Goal: Check status

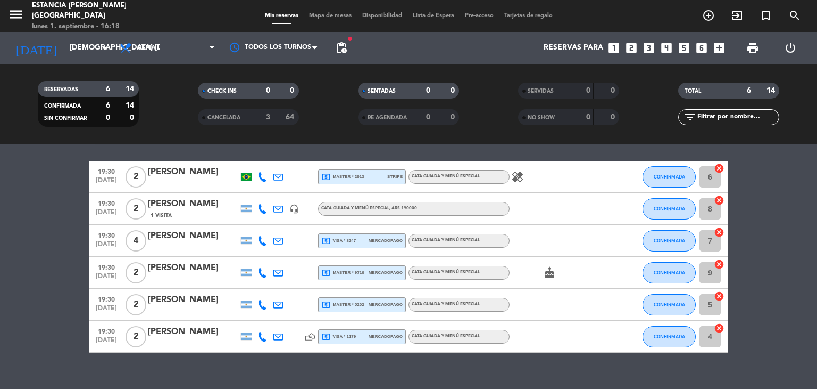
scroll to position [49, 0]
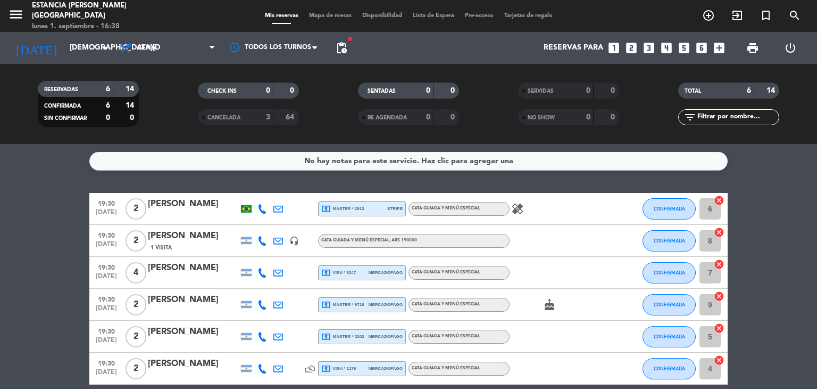
scroll to position [49, 0]
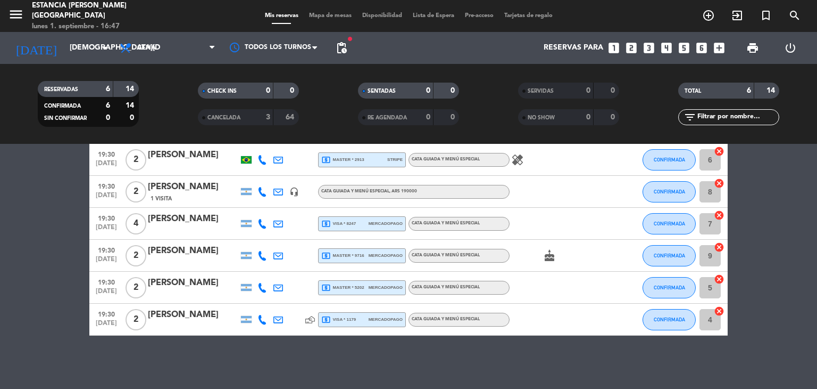
click at [164, 154] on div "[PERSON_NAME]" at bounding box center [193, 155] width 90 height 14
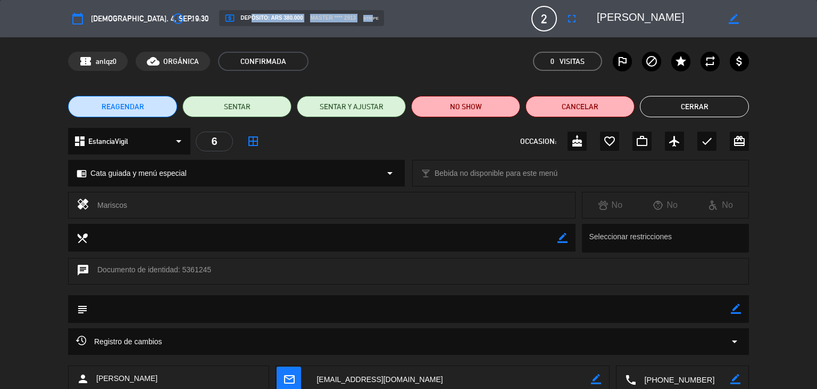
drag, startPoint x: 350, startPoint y: 20, endPoint x: 213, endPoint y: 15, distance: 136.9
click at [219, 15] on div "local_atm Depósito: ARS 380.000 master **** 2913 stripe" at bounding box center [301, 18] width 165 height 16
click at [23, 113] on div "REAGENDAR SENTAR SENTAR Y AJUSTAR NO SHOW Cancelar Cerrar" at bounding box center [408, 106] width 817 height 43
click at [728, 110] on button "Cerrar" at bounding box center [694, 106] width 109 height 21
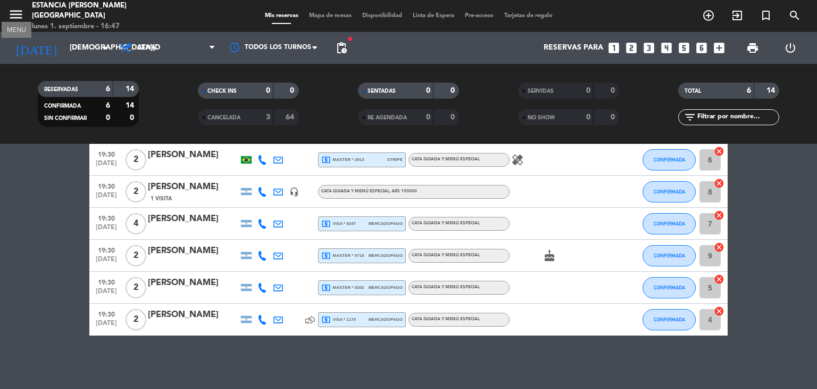
click at [15, 18] on icon "menu" at bounding box center [16, 14] width 16 height 16
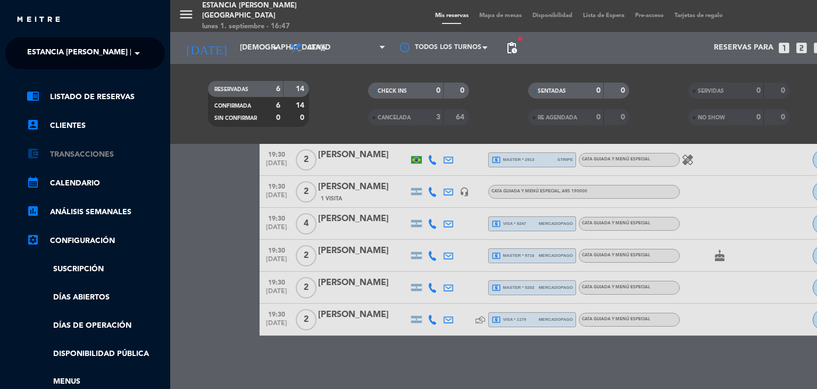
click at [104, 155] on link "account_balance_wallet Transacciones" at bounding box center [96, 154] width 138 height 13
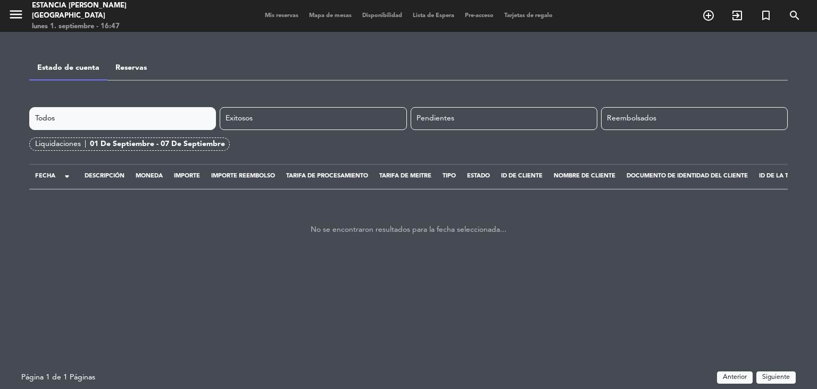
click at [185, 143] on div "01 de septiembre - 07 de septiembre" at bounding box center [157, 144] width 135 height 12
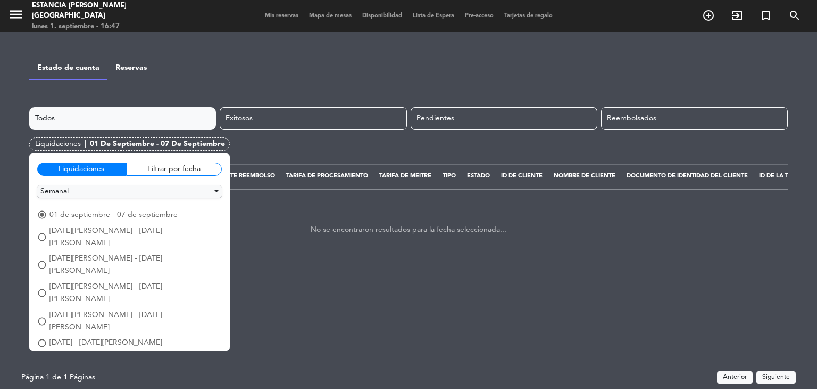
click at [135, 229] on span "25 de agosto - 31 de agosto" at bounding box center [135, 237] width 172 height 24
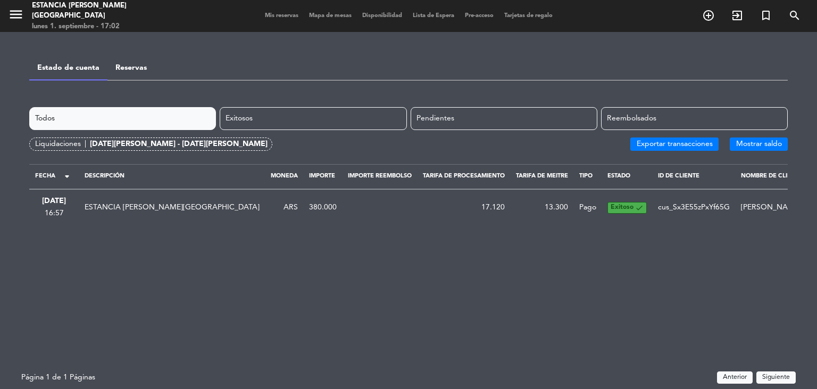
click at [275, 13] on span "Mis reservas" at bounding box center [282, 16] width 44 height 6
